Goal: Transaction & Acquisition: Obtain resource

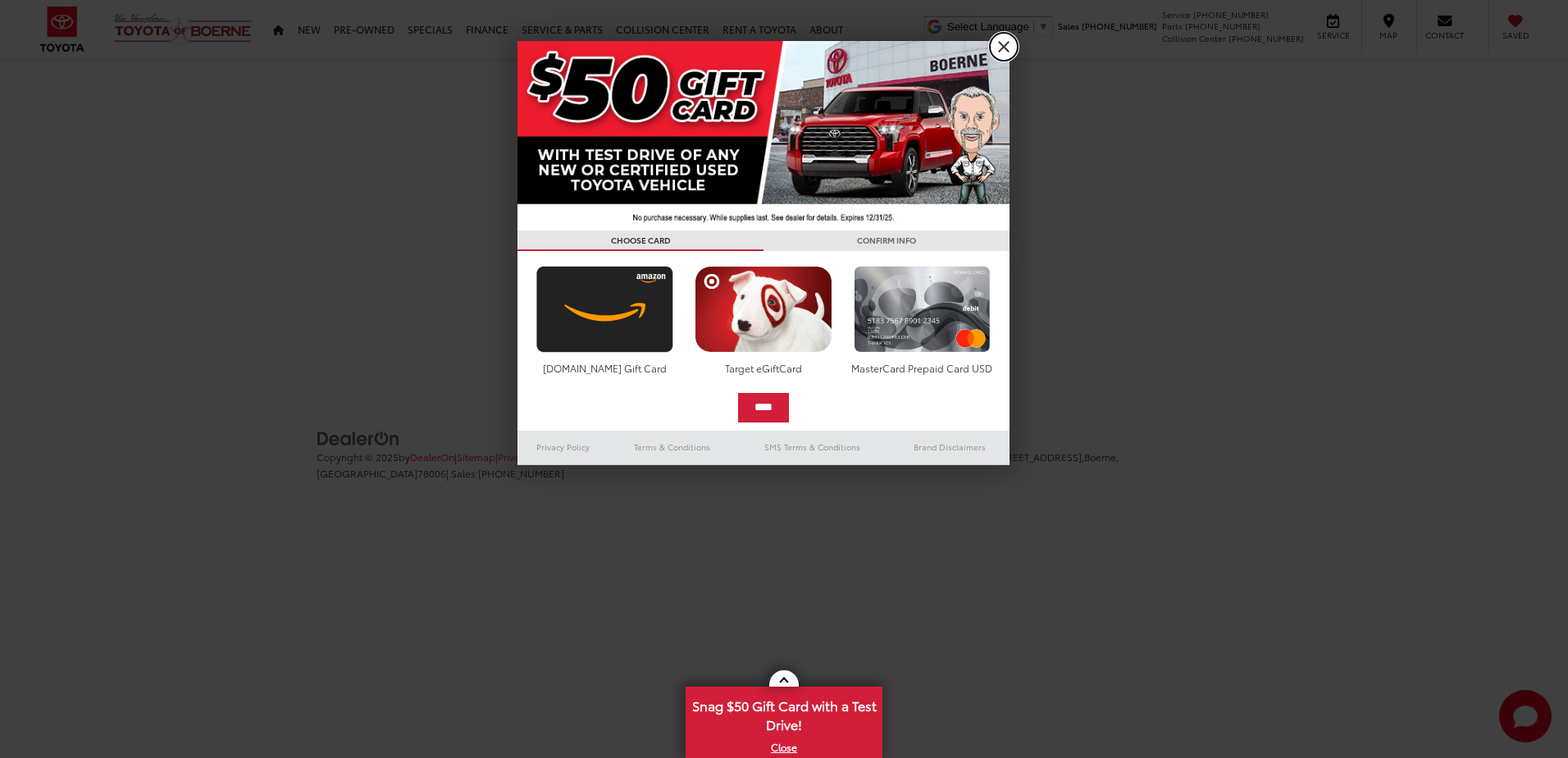
click at [994, 51] on link "X" at bounding box center [1002, 46] width 28 height 28
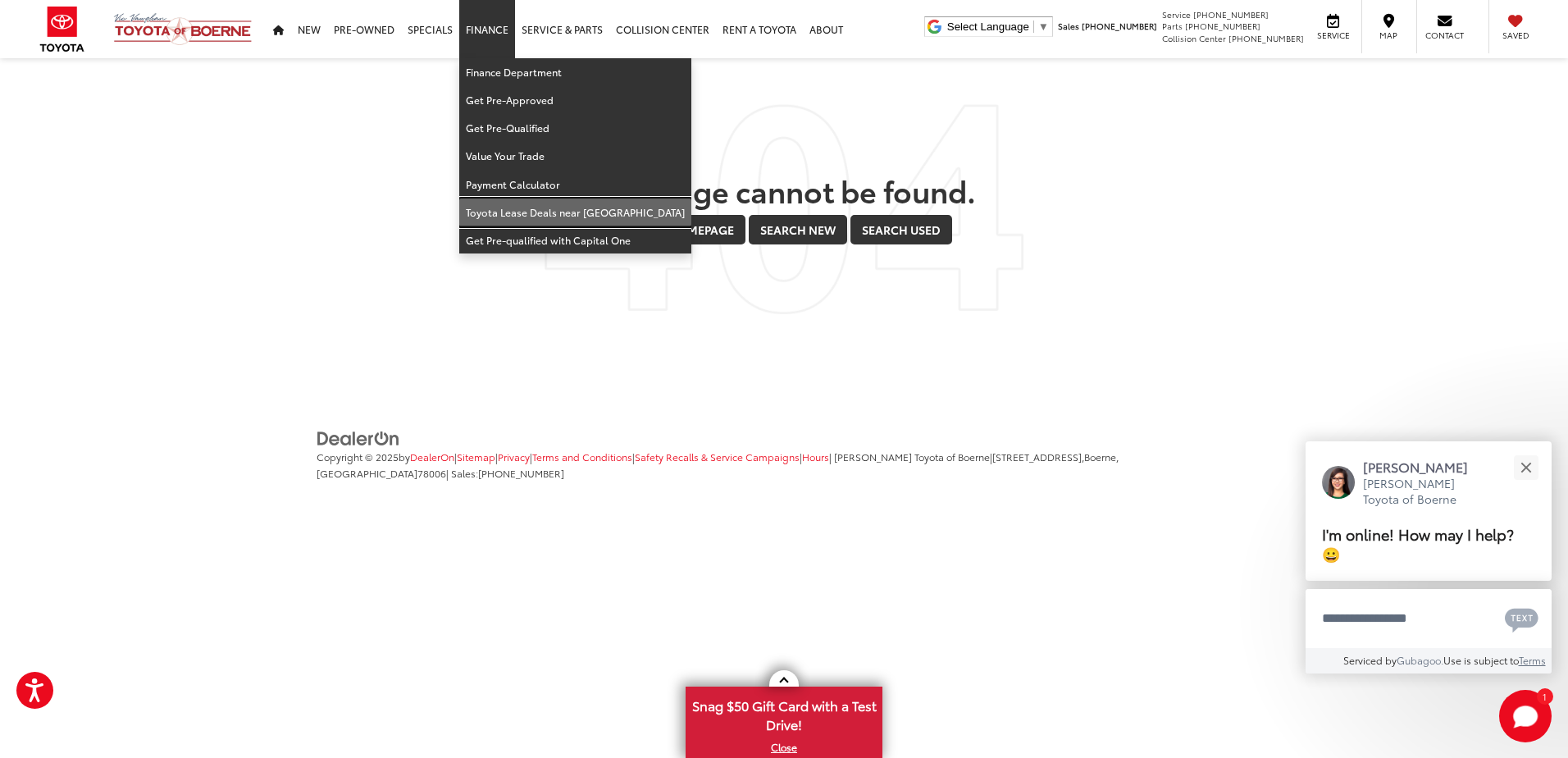
click at [500, 204] on link "Toyota Lease Deals near [GEOGRAPHIC_DATA]" at bounding box center [575, 211] width 232 height 28
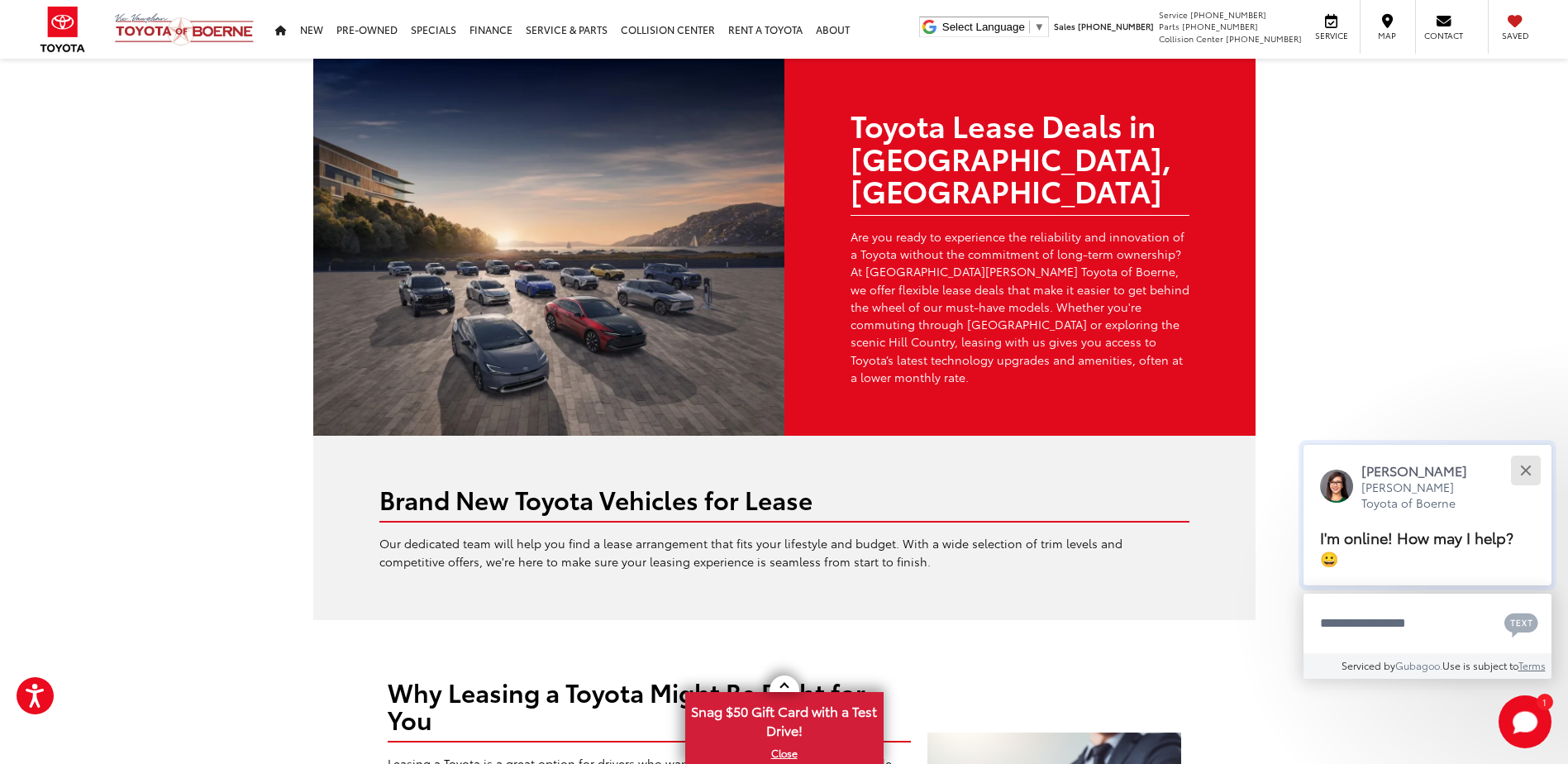
drag, startPoint x: 1526, startPoint y: 469, endPoint x: 1359, endPoint y: 469, distance: 167.0
click at [1524, 468] on div "Close" at bounding box center [1525, 470] width 11 height 11
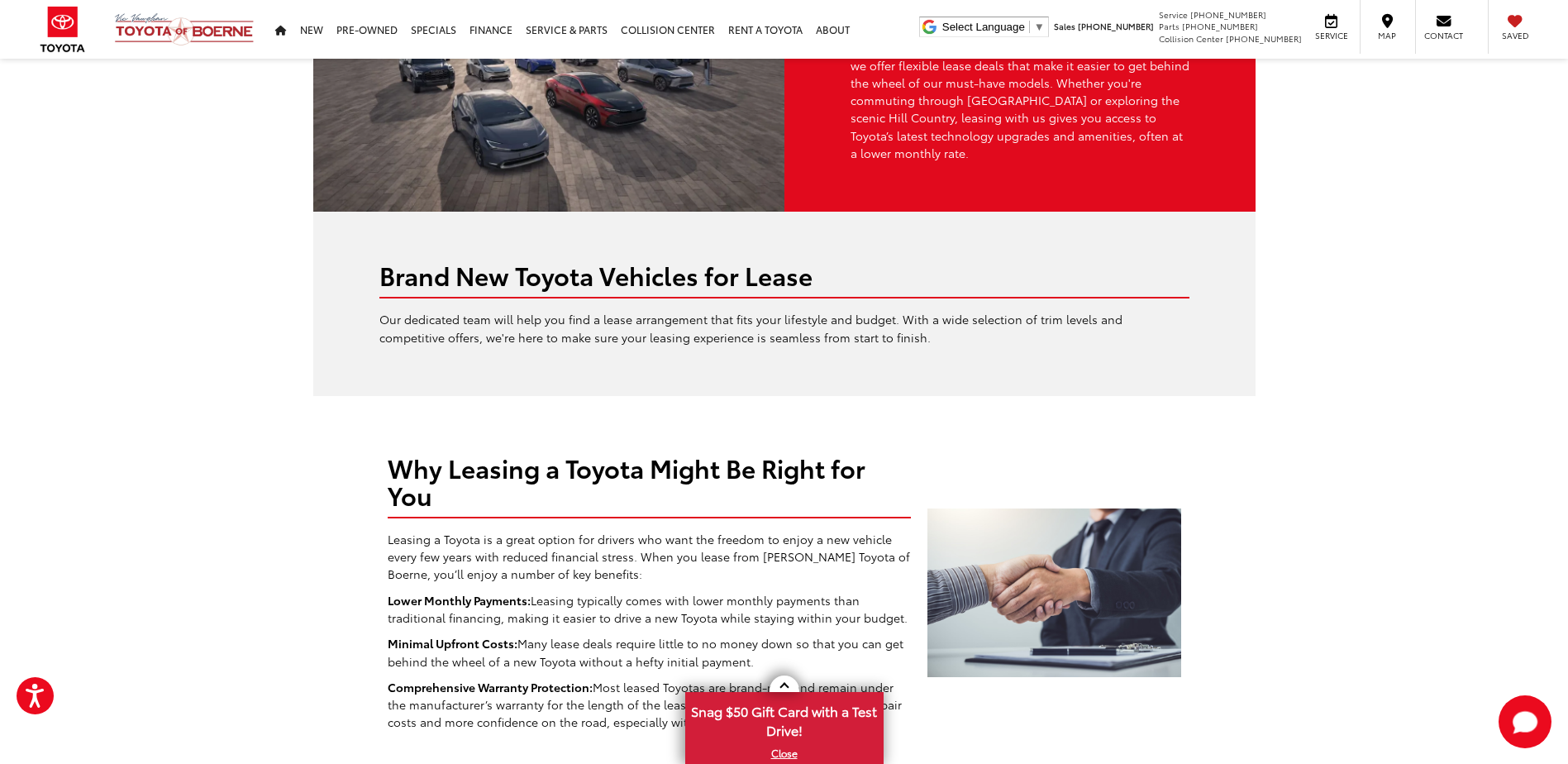
scroll to position [248, 0]
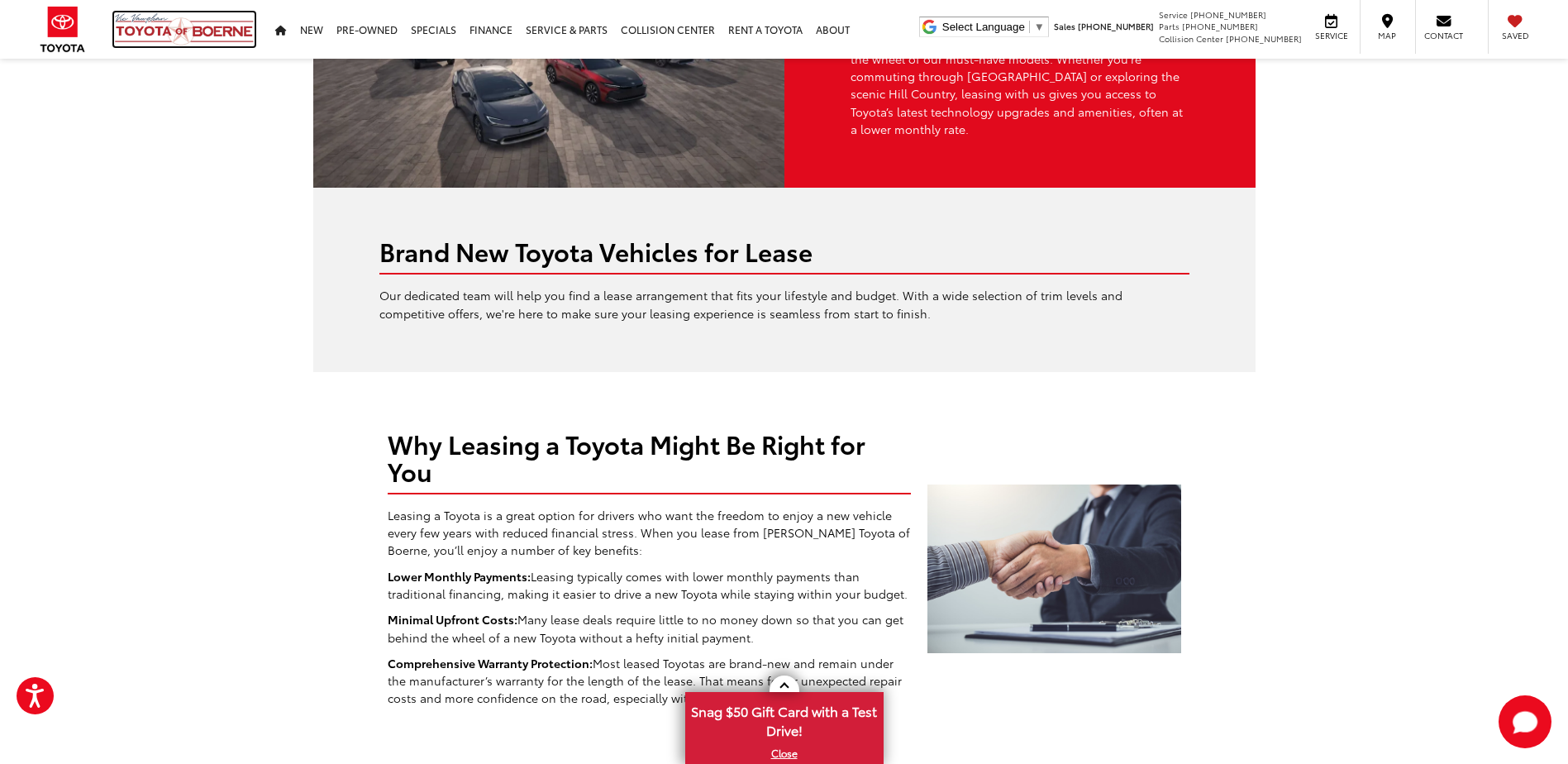
click at [119, 33] on img at bounding box center [184, 29] width 140 height 34
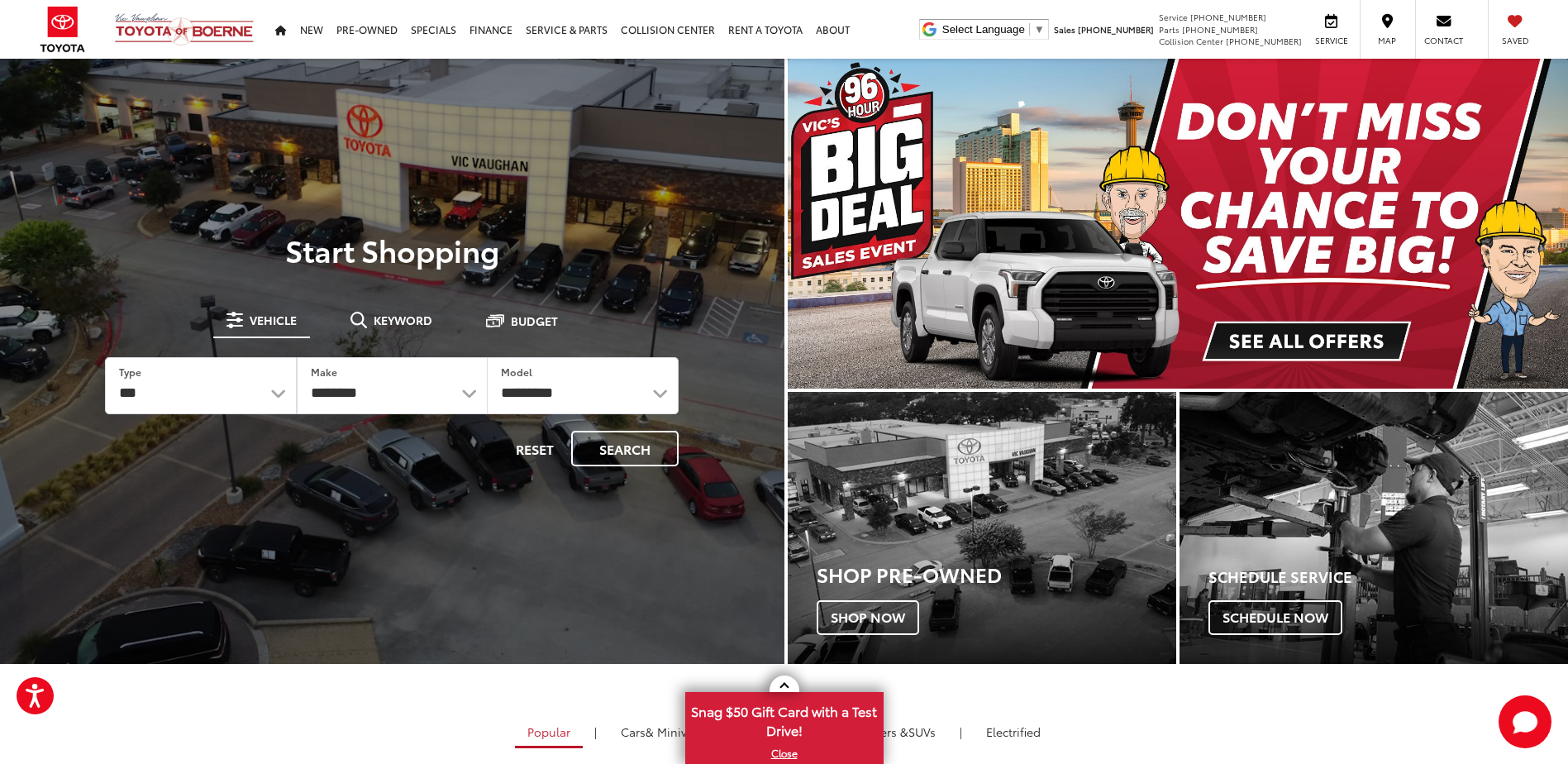
click at [1280, 341] on img "carousel slide number 1 of 1" at bounding box center [1178, 224] width 781 height 330
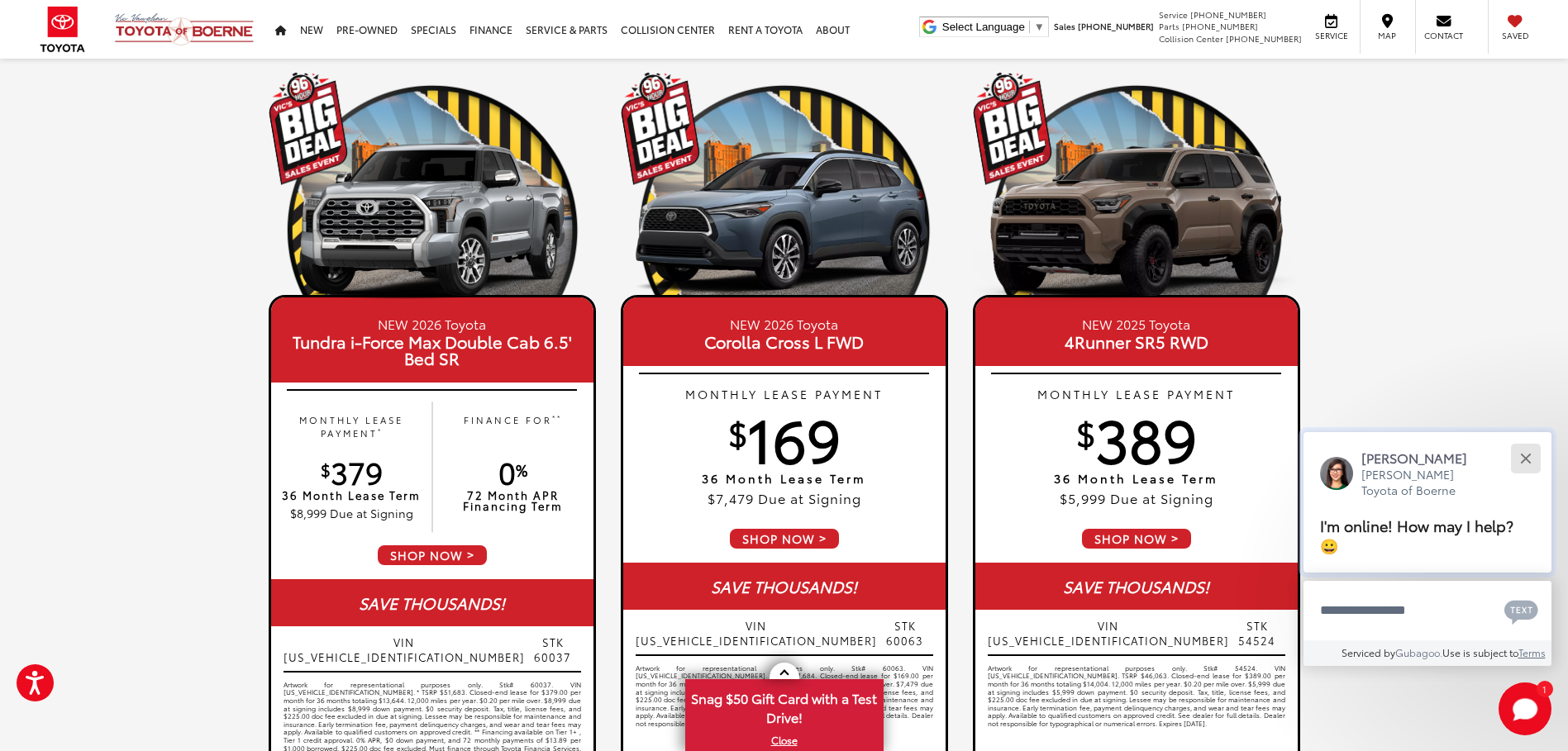
click at [1530, 460] on button "Close" at bounding box center [1525, 458] width 36 height 35
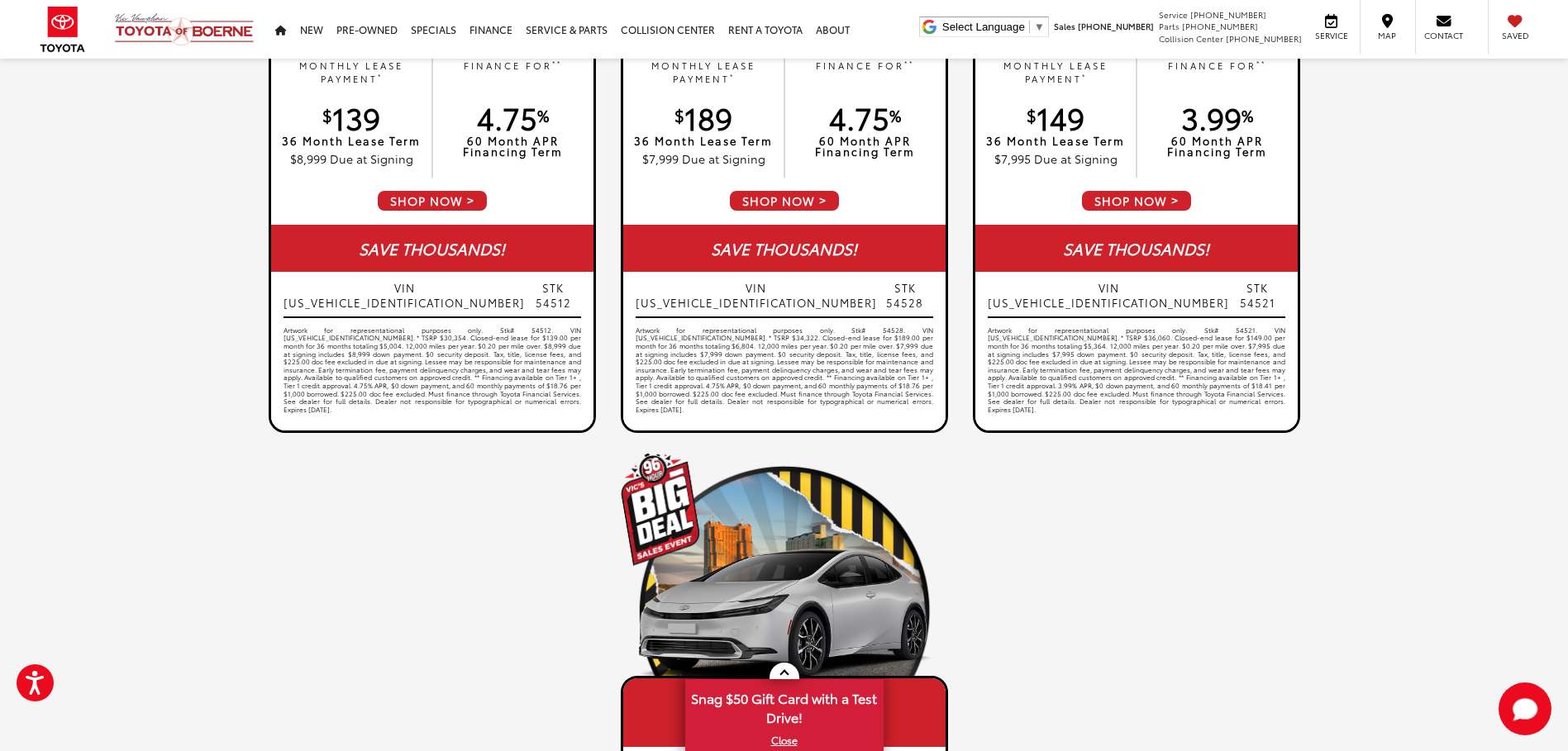
scroll to position [991, 0]
